Goal: Information Seeking & Learning: Learn about a topic

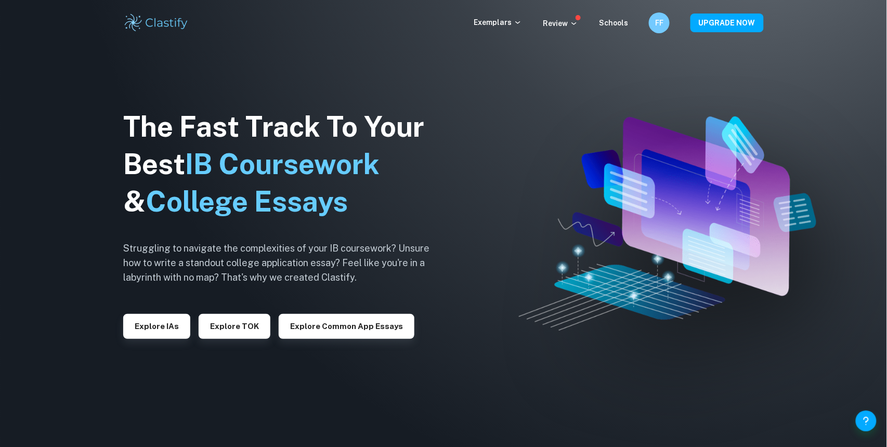
click at [504, 30] on div "Exemplars Review Schools FF UPGRADE NOW" at bounding box center [443, 22] width 665 height 21
click at [508, 28] on div "Exemplars" at bounding box center [507, 23] width 69 height 12
click at [512, 24] on p "Exemplars" at bounding box center [497, 22] width 48 height 11
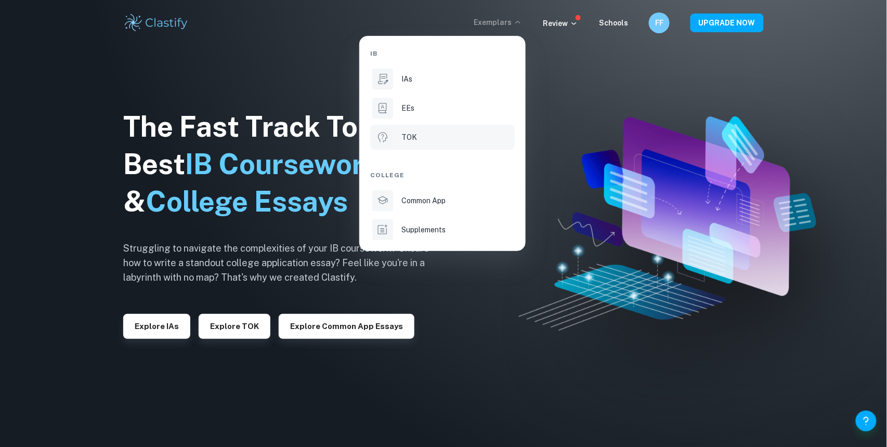
click at [426, 134] on div "TOK" at bounding box center [456, 136] width 111 height 11
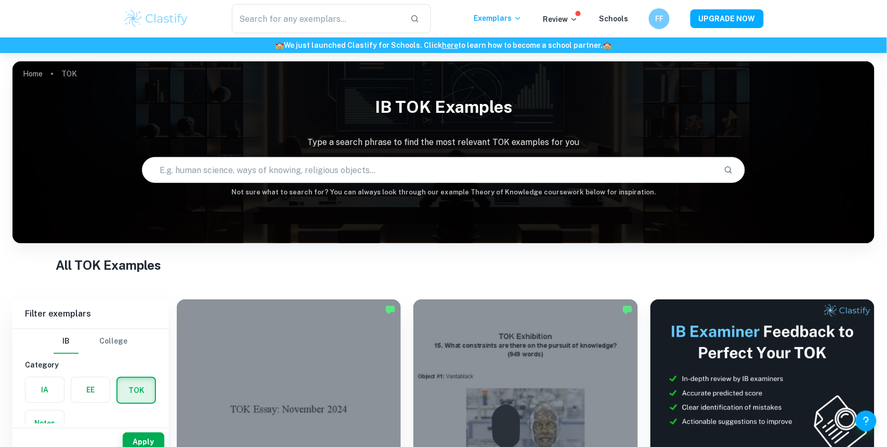
click at [421, 176] on input "text" at bounding box center [428, 169] width 573 height 29
paste input "卐"
type input "卐"
paste input "What is the relationship between personal experience and knowledge?"
type input "What is the relationship between personal experience and knowledge?"
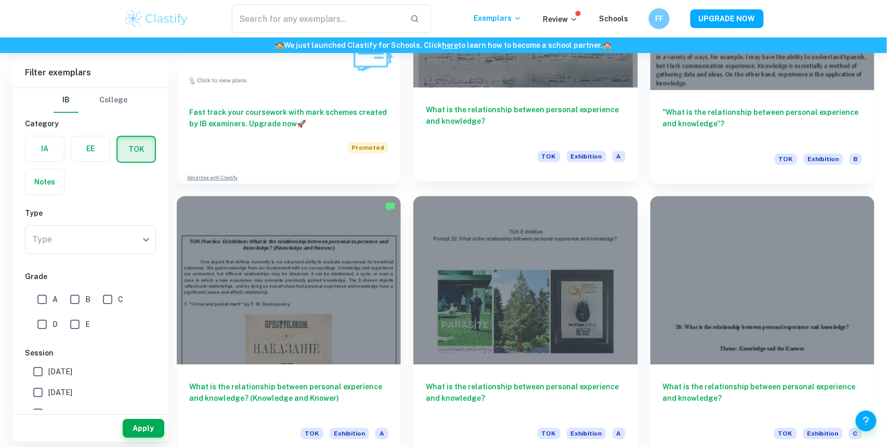
scroll to position [1005, 0]
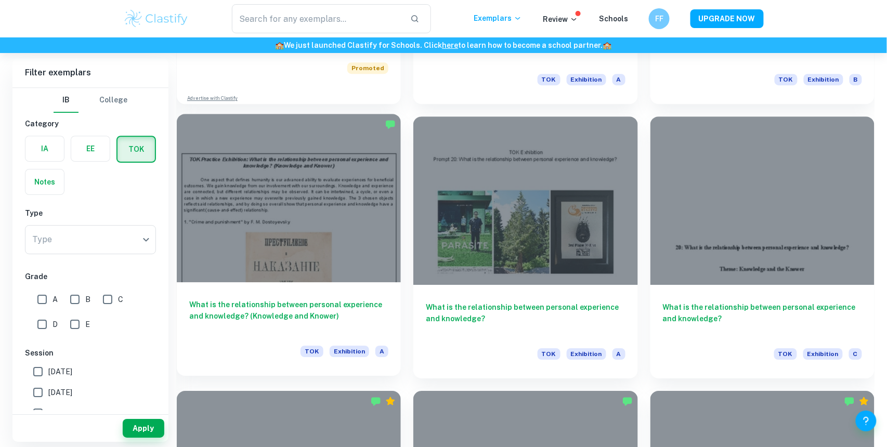
click at [388, 213] on div at bounding box center [289, 198] width 224 height 168
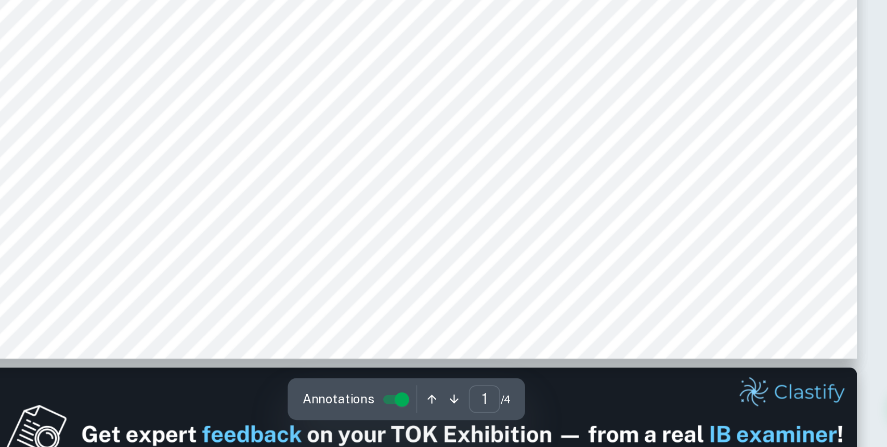
scroll to position [341, 0]
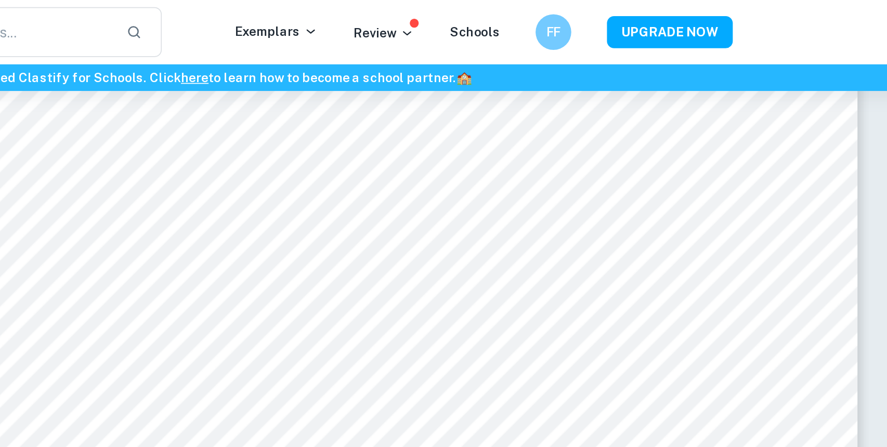
type input "2"
click at [254, 0] on div "​ Exemplars Review Schools FF UPGRADE NOW" at bounding box center [443, 18] width 887 height 37
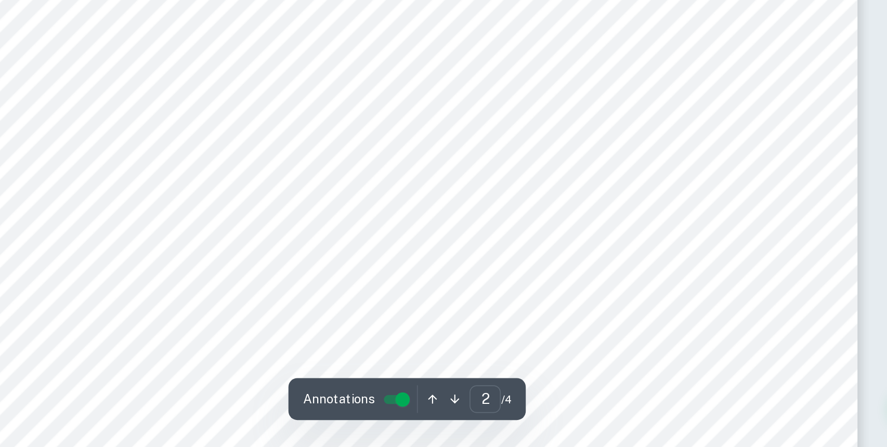
scroll to position [961, 0]
